Goal: Check status: Check status

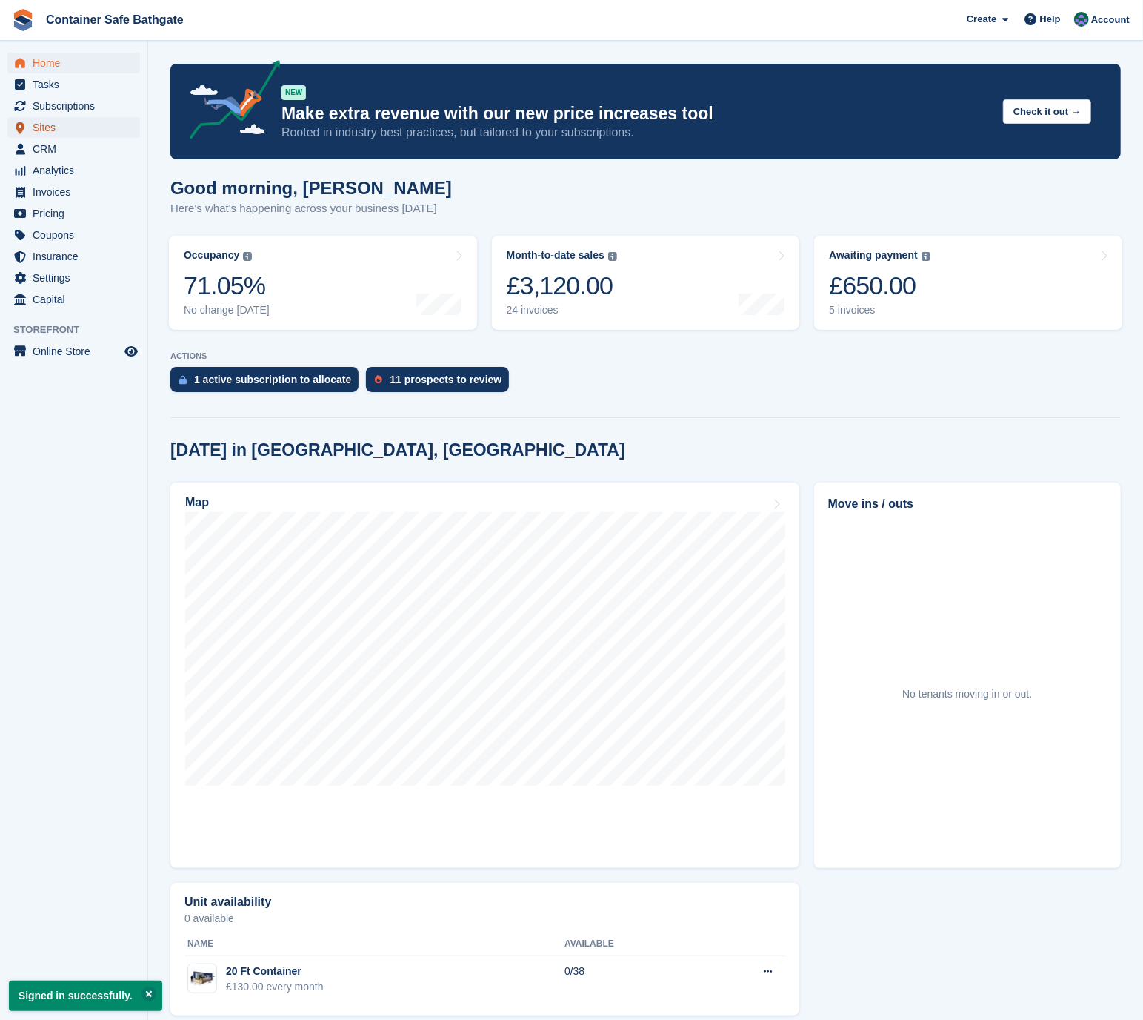
click at [73, 130] on span "Sites" at bounding box center [77, 127] width 89 height 21
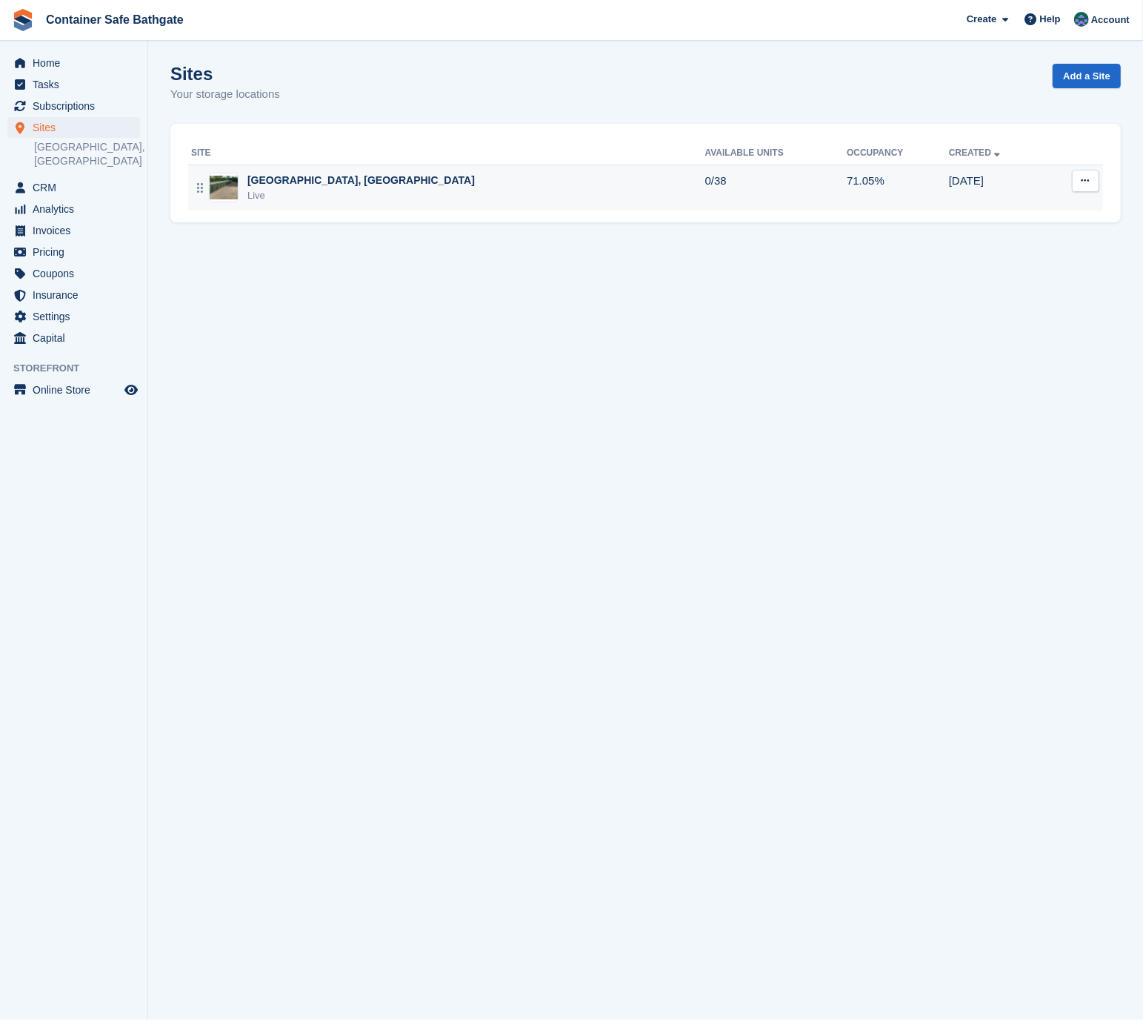
click at [291, 173] on div "[GEOGRAPHIC_DATA], [GEOGRAPHIC_DATA]" at bounding box center [362, 181] width 228 height 16
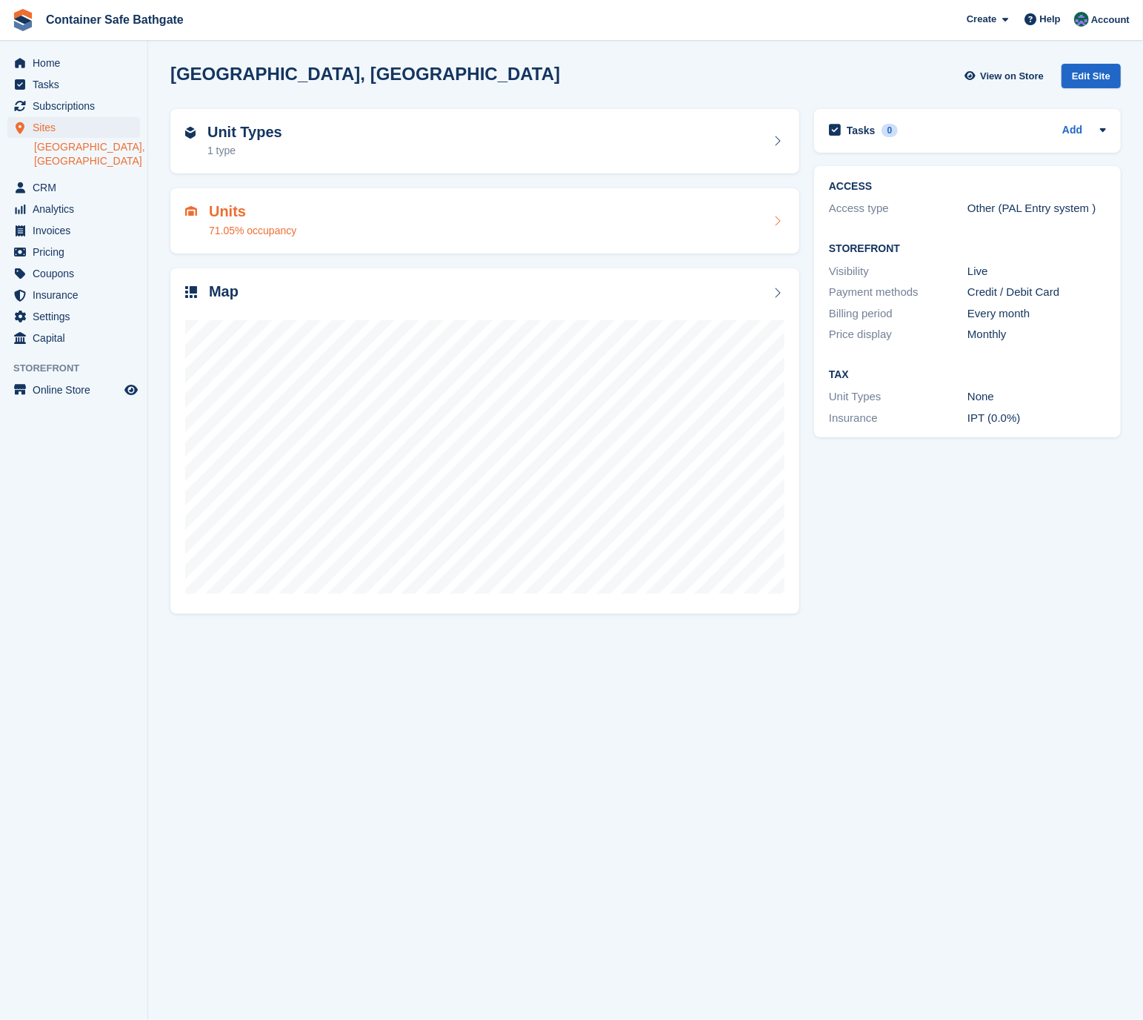
click at [353, 215] on div "Units 71.05% occupancy" at bounding box center [485, 221] width 600 height 36
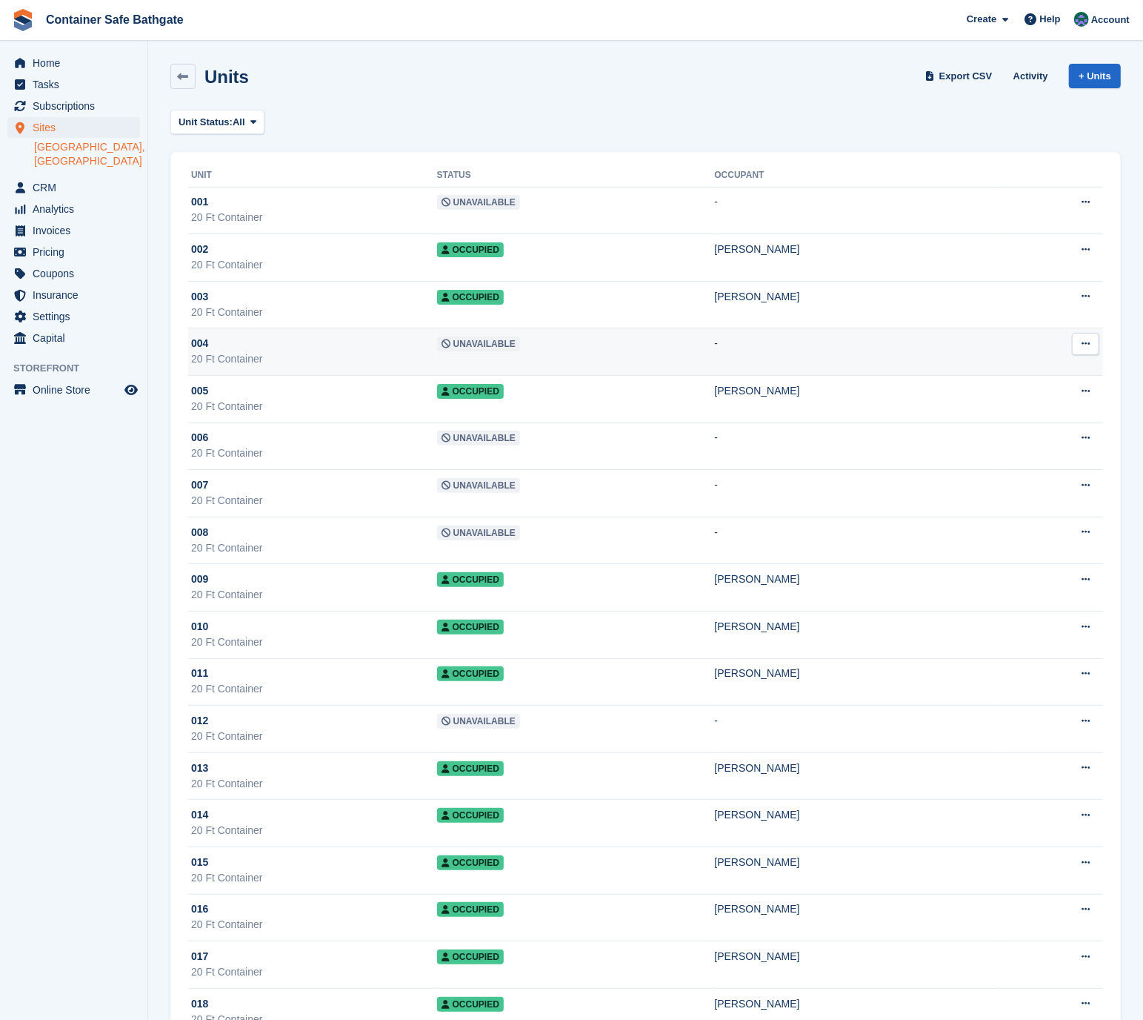
scroll to position [978, 0]
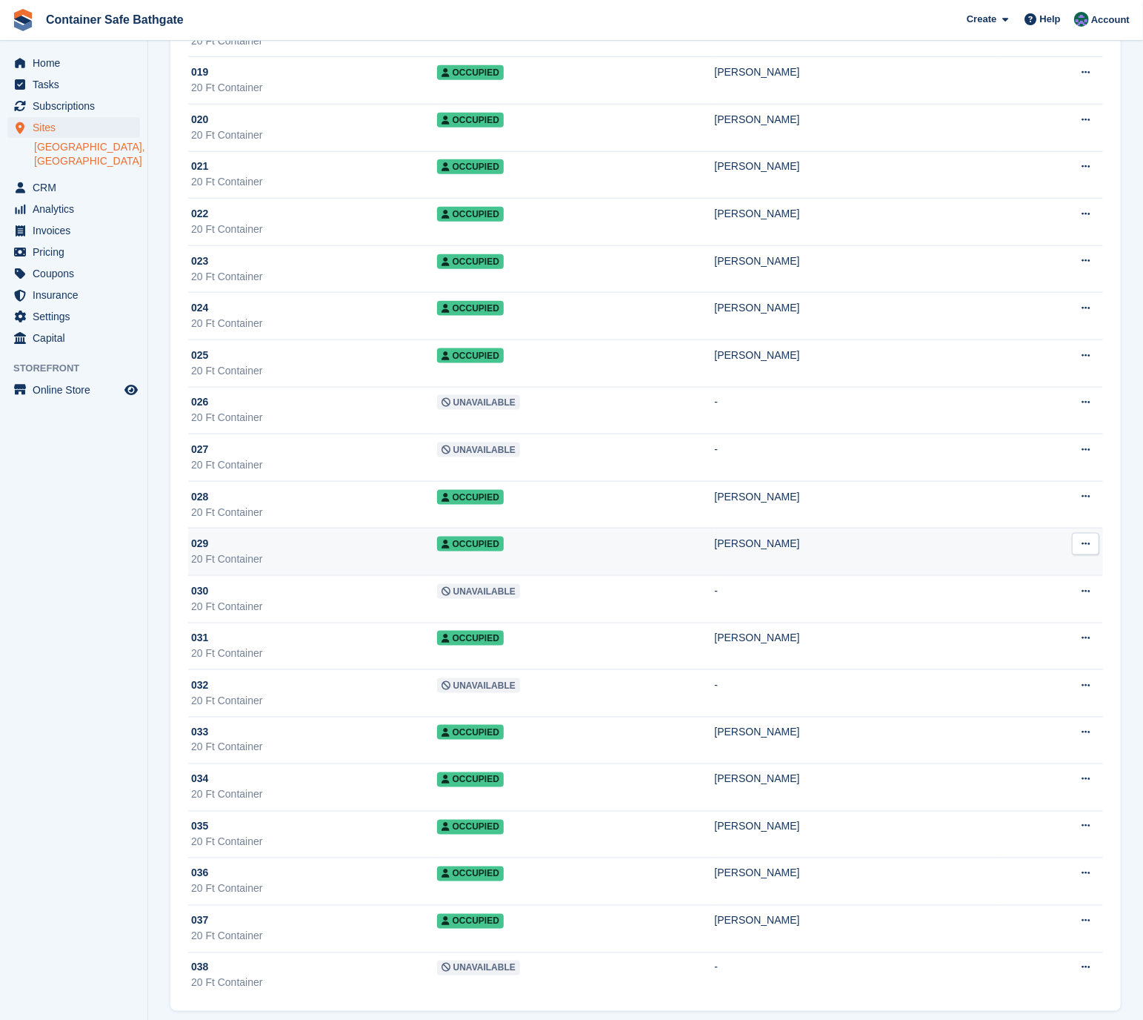
click at [652, 535] on td "Occupied" at bounding box center [576, 551] width 278 height 47
